Goal: Information Seeking & Learning: Learn about a topic

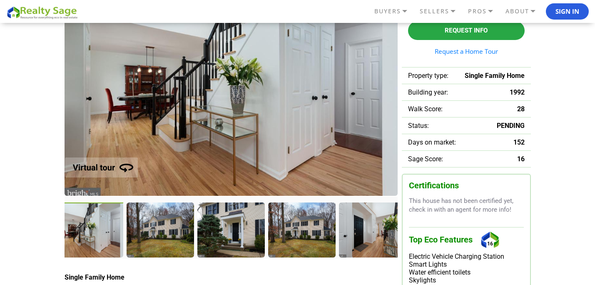
scroll to position [86, 0]
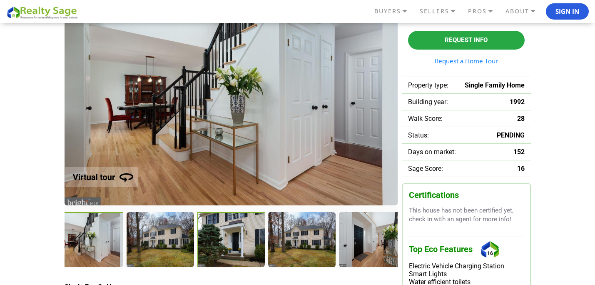
click at [248, 235] on div at bounding box center [231, 240] width 69 height 57
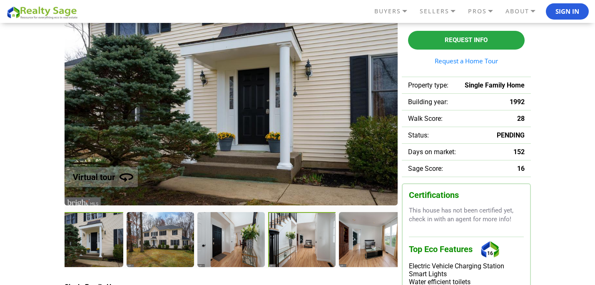
click at [297, 234] on div at bounding box center [302, 240] width 69 height 57
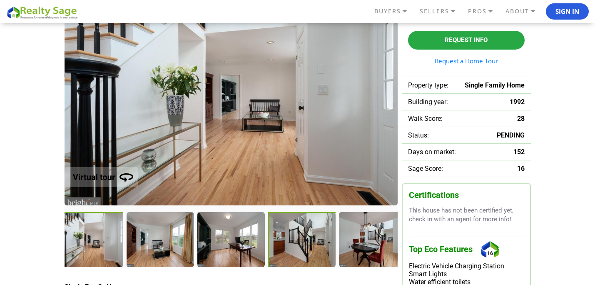
click at [319, 236] on div at bounding box center [302, 240] width 69 height 57
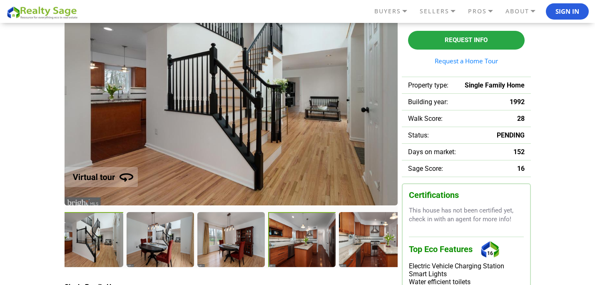
click at [315, 239] on div at bounding box center [302, 240] width 69 height 57
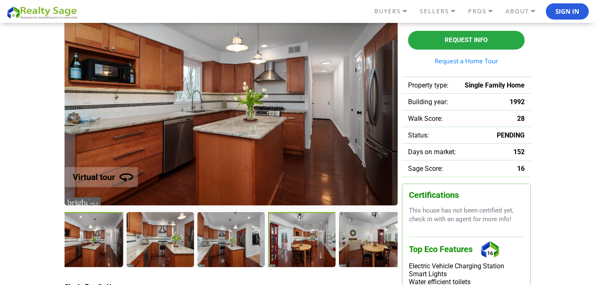
click at [321, 241] on div at bounding box center [302, 240] width 69 height 57
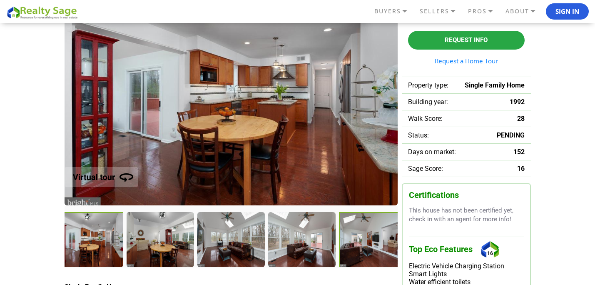
click at [358, 242] on div at bounding box center [373, 240] width 69 height 57
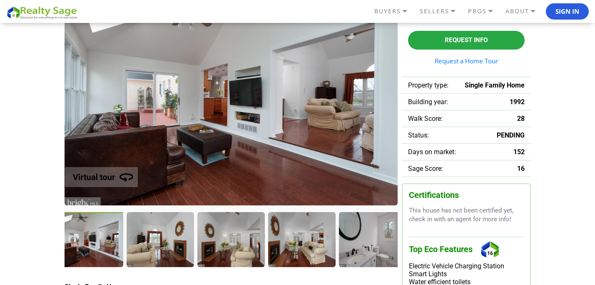
click at [78, 243] on div at bounding box center [90, 240] width 69 height 57
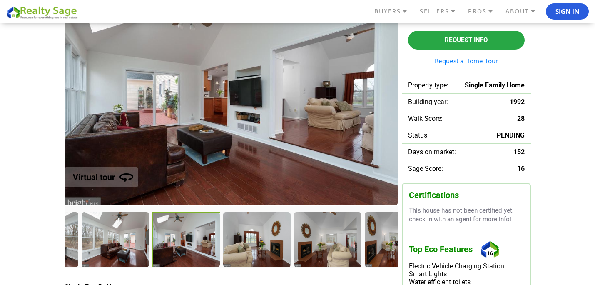
drag, startPoint x: 103, startPoint y: 239, endPoint x: 206, endPoint y: 240, distance: 102.4
click at [206, 240] on div at bounding box center [186, 240] width 69 height 57
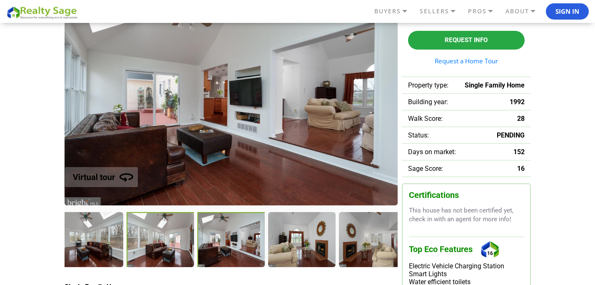
click at [145, 243] on div at bounding box center [161, 240] width 69 height 57
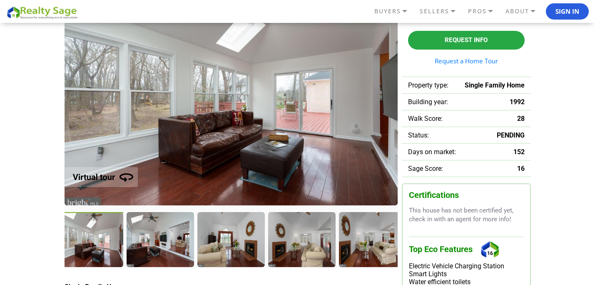
click at [109, 244] on div at bounding box center [90, 240] width 69 height 57
click at [98, 236] on div at bounding box center [90, 240] width 69 height 57
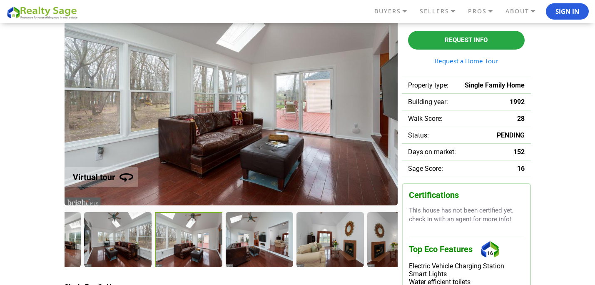
drag, startPoint x: 102, startPoint y: 236, endPoint x: 204, endPoint y: 242, distance: 103.0
click at [204, 242] on div at bounding box center [189, 240] width 69 height 57
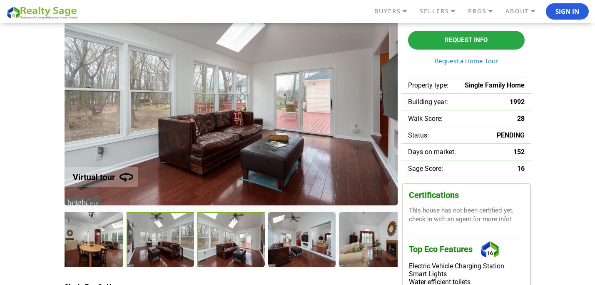
click at [152, 244] on div at bounding box center [161, 240] width 69 height 57
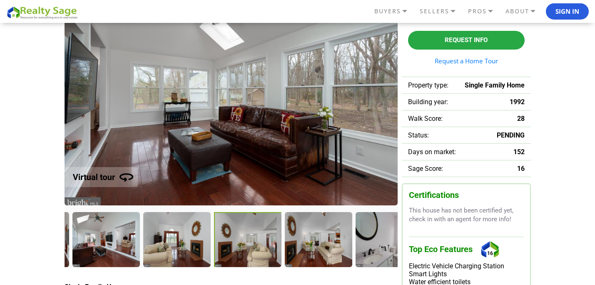
drag, startPoint x: 376, startPoint y: 246, endPoint x: 211, endPoint y: 245, distance: 165.3
click at [214, 245] on div at bounding box center [248, 240] width 69 height 57
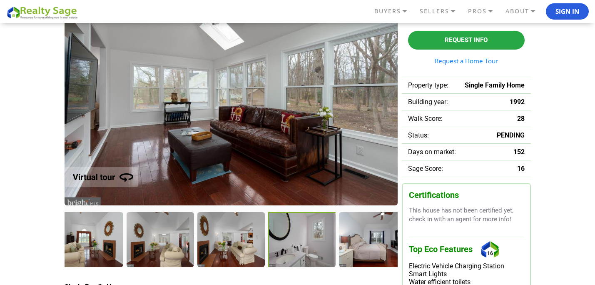
drag, startPoint x: 287, startPoint y: 241, endPoint x: 179, endPoint y: 237, distance: 107.9
click at [268, 237] on div at bounding box center [302, 240] width 69 height 57
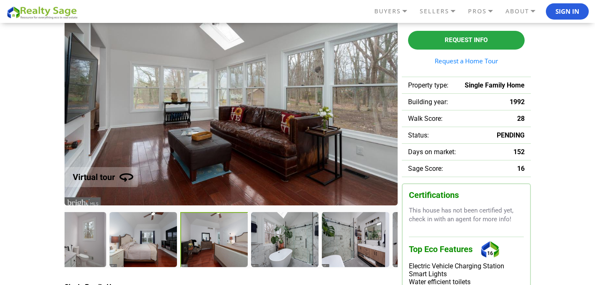
drag, startPoint x: 303, startPoint y: 243, endPoint x: 184, endPoint y: 237, distance: 119.6
click at [184, 237] on div at bounding box center [214, 240] width 69 height 57
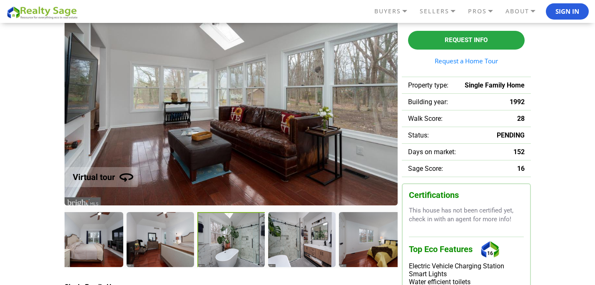
click at [255, 244] on div at bounding box center [231, 240] width 69 height 57
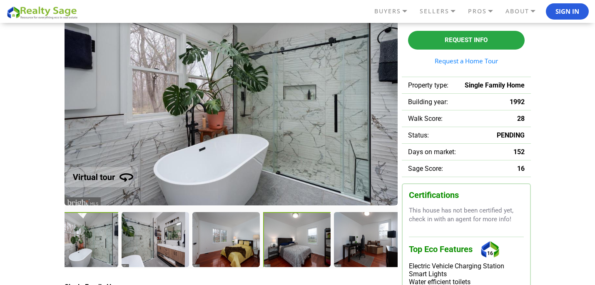
drag, startPoint x: 311, startPoint y: 242, endPoint x: 235, endPoint y: 240, distance: 76.6
click at [263, 240] on div at bounding box center [297, 240] width 69 height 57
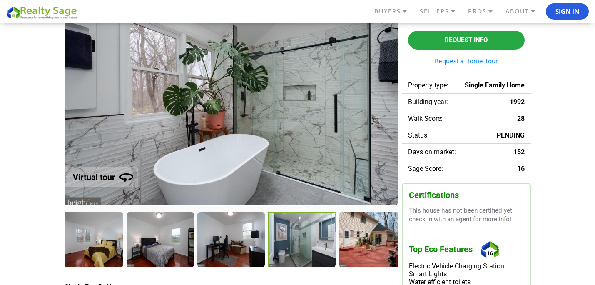
click at [303, 241] on div at bounding box center [302, 240] width 69 height 57
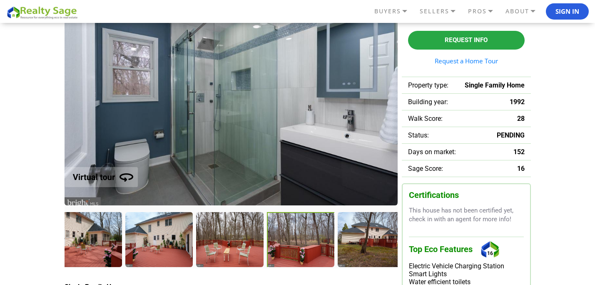
drag, startPoint x: 342, startPoint y: 225, endPoint x: 247, endPoint y: 228, distance: 95.4
click at [267, 228] on div at bounding box center [301, 240] width 69 height 57
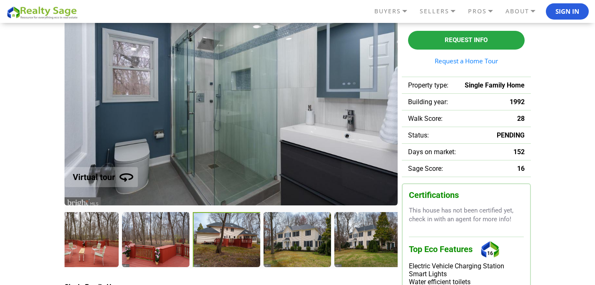
drag, startPoint x: 308, startPoint y: 229, endPoint x: 215, endPoint y: 229, distance: 92.8
click at [215, 229] on div at bounding box center [227, 240] width 69 height 57
